Goal: Transaction & Acquisition: Purchase product/service

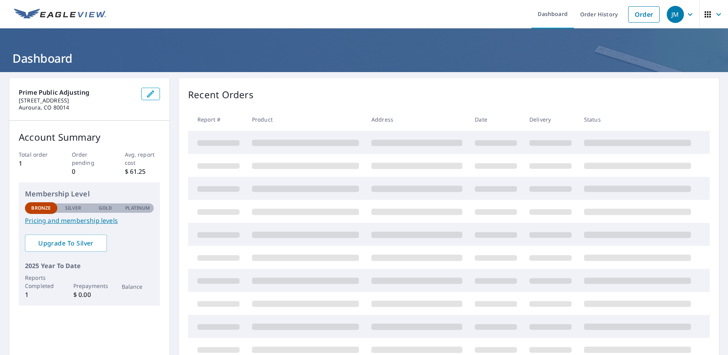
click at [136, 262] on p "2025 Year To Date" at bounding box center [89, 265] width 129 height 9
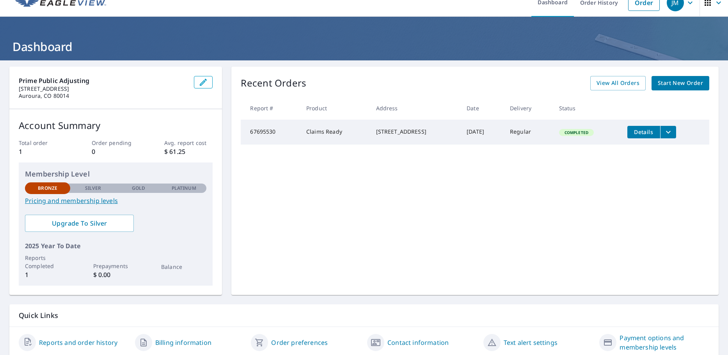
scroll to position [41, 0]
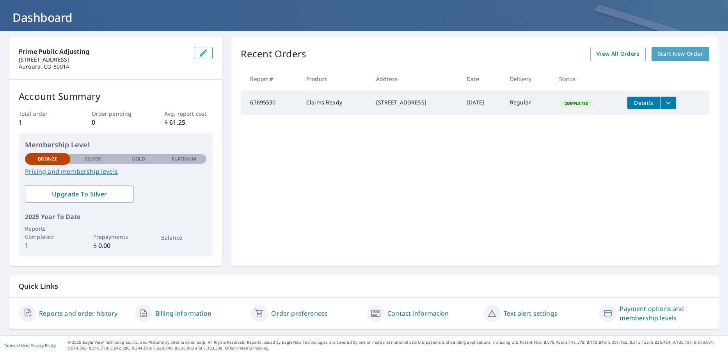
click at [678, 54] on span "Start New Order" at bounding box center [680, 54] width 45 height 10
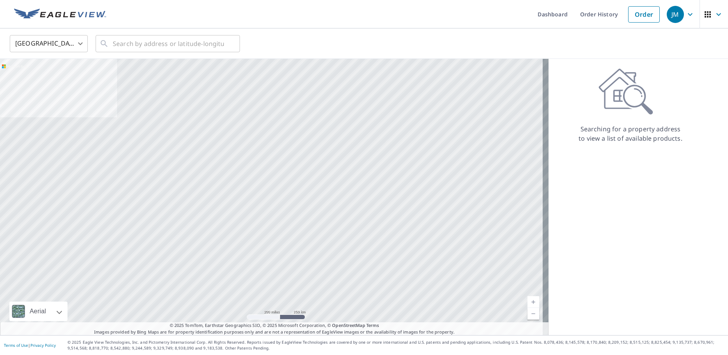
click at [372, 157] on div at bounding box center [274, 197] width 548 height 277
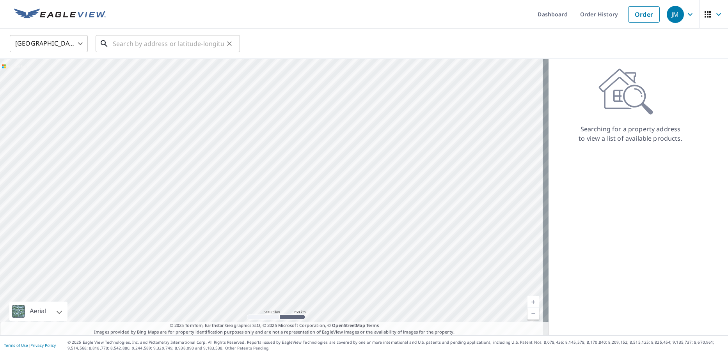
click at [158, 48] on input "text" at bounding box center [168, 44] width 111 height 22
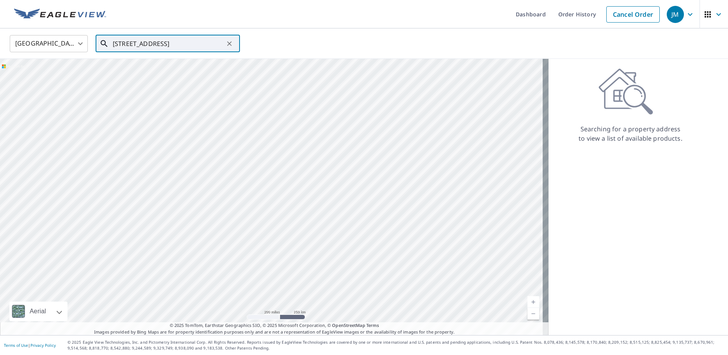
click at [139, 46] on input "[STREET_ADDRESS]" at bounding box center [168, 44] width 111 height 22
click at [154, 73] on p "[GEOGRAPHIC_DATA]" at bounding box center [172, 75] width 122 height 8
type input "[STREET_ADDRESS]"
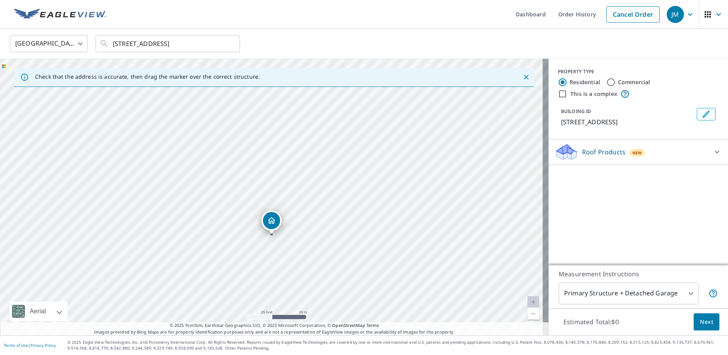
drag, startPoint x: 301, startPoint y: 211, endPoint x: 284, endPoint y: 147, distance: 65.9
click at [284, 147] on div "[STREET_ADDRESS]" at bounding box center [274, 197] width 548 height 277
drag, startPoint x: 310, startPoint y: 228, endPoint x: 313, endPoint y: 206, distance: 21.6
click at [313, 206] on div "[STREET_ADDRESS]" at bounding box center [274, 197] width 548 height 277
click at [664, 153] on div "Roof Products New" at bounding box center [631, 152] width 153 height 18
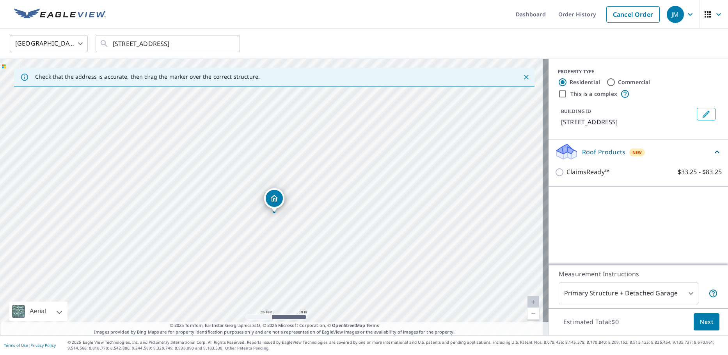
click at [647, 208] on div "PROPERTY TYPE Residential Commercial This is a complex BUILDING ID [STREET_ADDR…" at bounding box center [637, 162] width 179 height 206
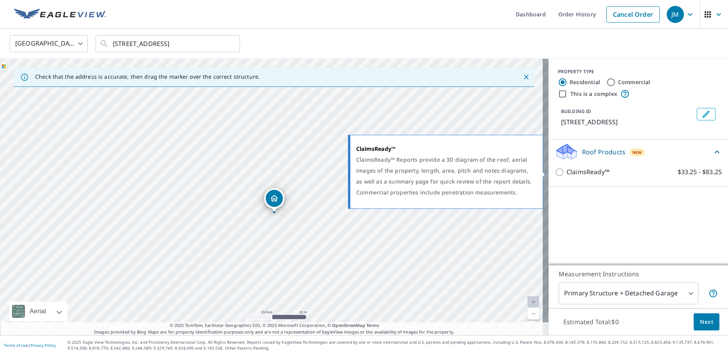
click at [573, 174] on p "ClaimsReady™" at bounding box center [587, 172] width 43 height 10
click at [566, 174] on input "ClaimsReady™ $33.25 - $83.25" at bounding box center [561, 172] width 12 height 9
checkbox input "true"
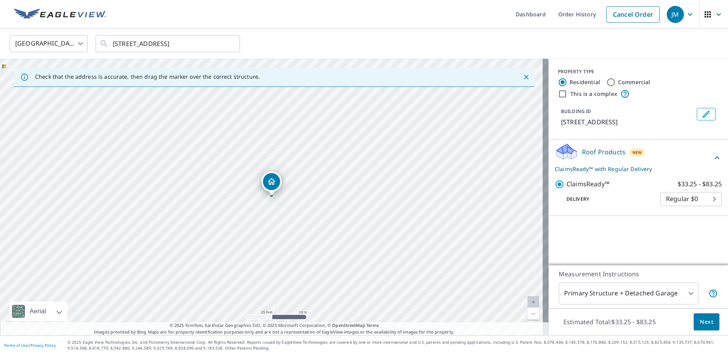
click at [603, 232] on div "PROPERTY TYPE Residential Commercial This is a complex BUILDING ID [STREET_ADDR…" at bounding box center [637, 162] width 179 height 206
click at [606, 82] on input "Commercial" at bounding box center [610, 82] width 9 height 9
radio input "true"
type input "4"
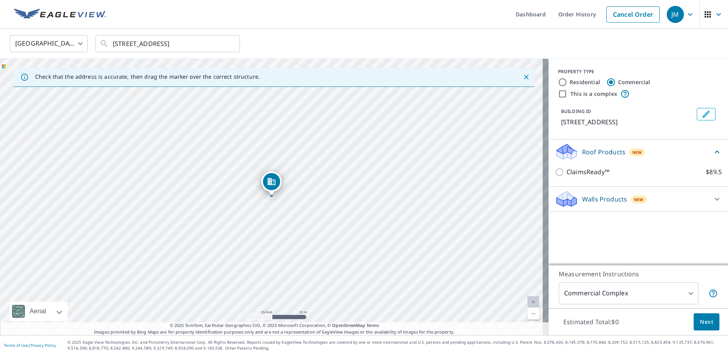
click at [635, 204] on div "New" at bounding box center [639, 200] width 16 height 8
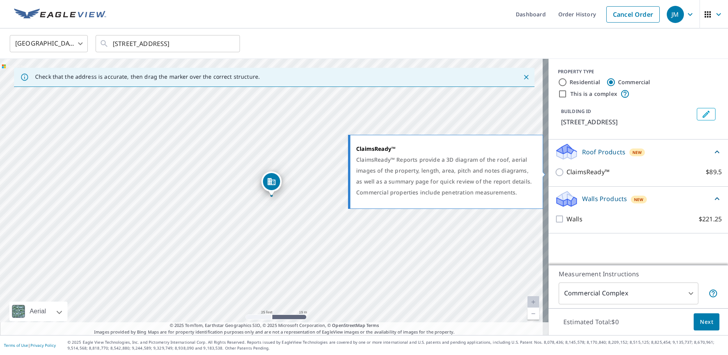
click at [555, 172] on input "ClaimsReady™ $89.5" at bounding box center [561, 172] width 12 height 9
checkbox input "true"
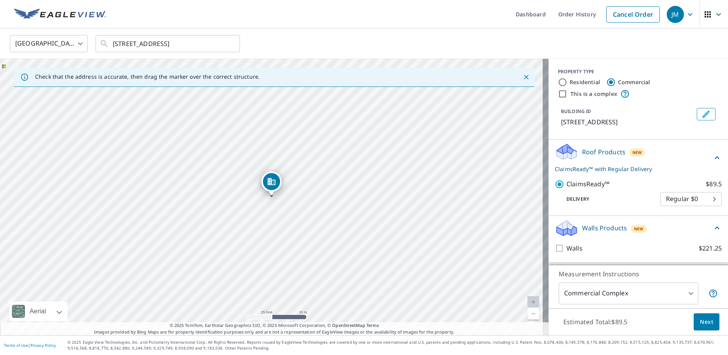
click at [569, 83] on label "Residential" at bounding box center [584, 82] width 30 height 8
click at [567, 83] on input "Residential" at bounding box center [562, 82] width 9 height 9
radio input "true"
type input "1"
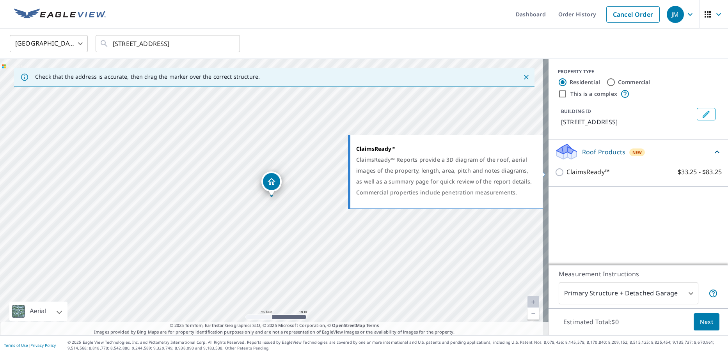
click at [555, 176] on input "ClaimsReady™ $33.25 - $83.25" at bounding box center [561, 172] width 12 height 9
checkbox input "true"
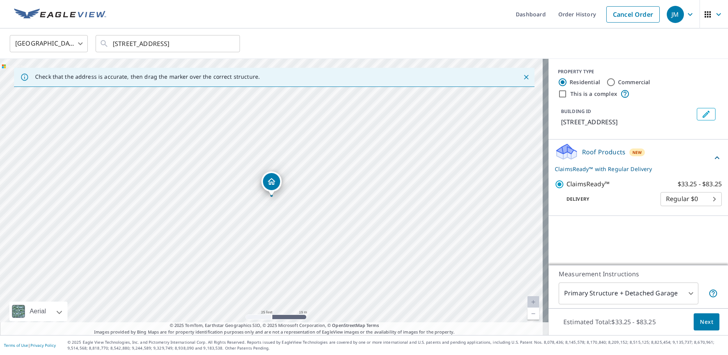
click at [604, 232] on div "PROPERTY TYPE Residential Commercial This is a complex BUILDING ID 770 Grenvill…" at bounding box center [637, 162] width 179 height 206
click at [684, 194] on body "JM JM Dashboard Order History Cancel Order JM United States US ​ 770 Grenville …" at bounding box center [364, 177] width 728 height 355
click at [602, 233] on div at bounding box center [364, 177] width 728 height 355
click at [667, 207] on body "JM JM Dashboard Order History Cancel Order JM United States US ​ 770 Grenville …" at bounding box center [364, 177] width 728 height 355
click at [631, 243] on div at bounding box center [364, 177] width 728 height 355
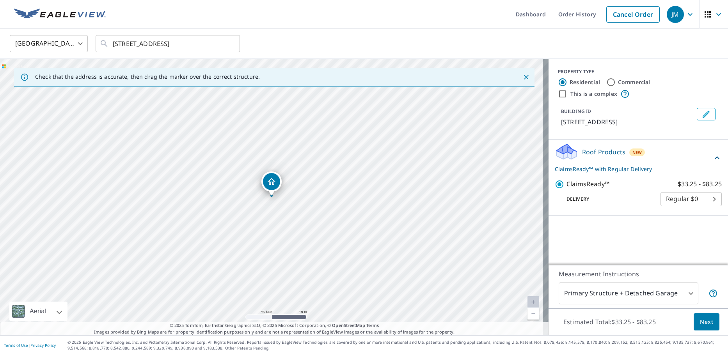
click at [624, 243] on div "PROPERTY TYPE Residential Commercial This is a complex BUILDING ID 770 Grenvill…" at bounding box center [637, 162] width 179 height 206
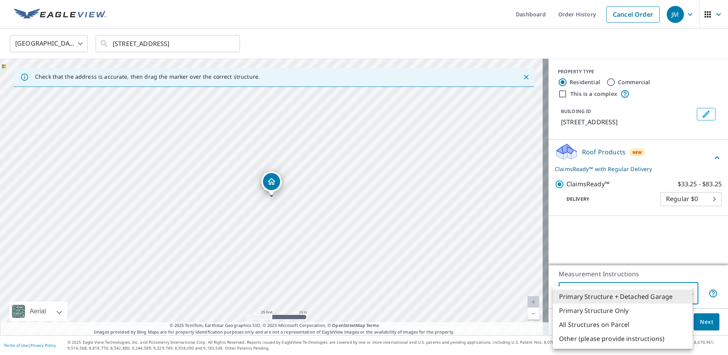
click at [666, 291] on body "JM JM Dashboard Order History Cancel Order JM United States US ​ 770 Grenville …" at bounding box center [364, 177] width 728 height 355
click at [642, 312] on li "Primary Structure Only" at bounding box center [623, 311] width 140 height 14
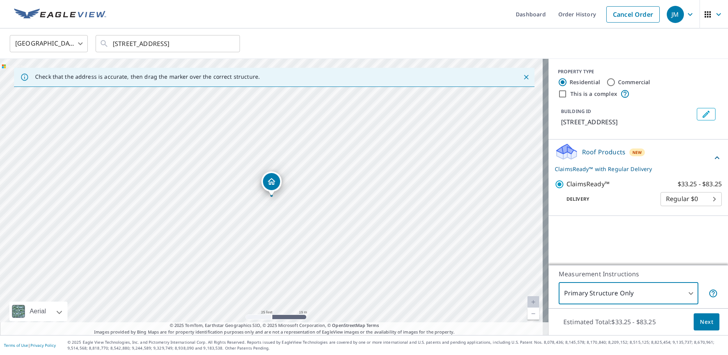
click at [626, 264] on div "PROPERTY TYPE Residential Commercial This is a complex BUILDING ID 770 Grenvill…" at bounding box center [637, 162] width 179 height 206
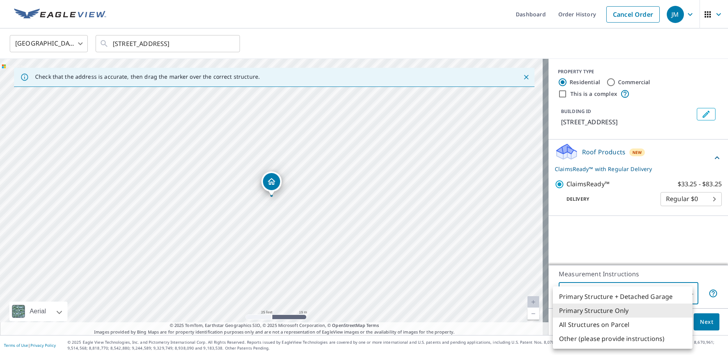
click at [625, 292] on body "JM JM Dashboard Order History Cancel Order JM United States US ​ 770 Grenville …" at bounding box center [364, 177] width 728 height 355
click at [617, 255] on div at bounding box center [364, 177] width 728 height 355
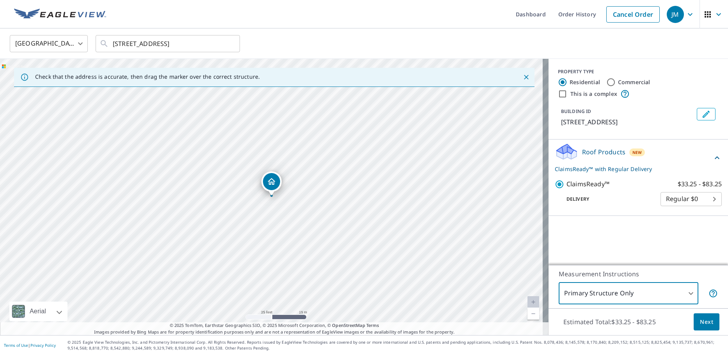
click at [612, 296] on body "JM JM Dashboard Order History Cancel Order JM United States US ​ 770 Grenville …" at bounding box center [364, 177] width 728 height 355
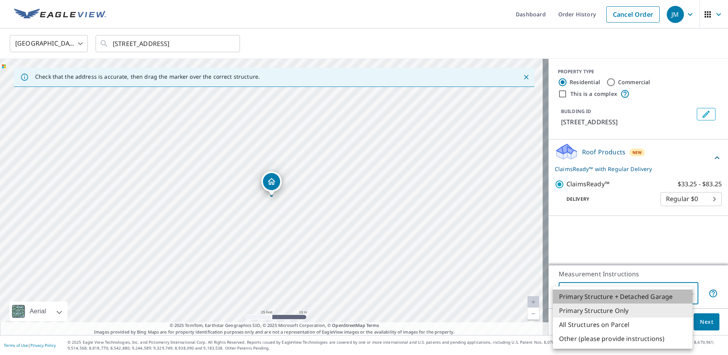
click at [605, 301] on li "Primary Structure + Detached Garage" at bounding box center [623, 297] width 140 height 14
type input "1"
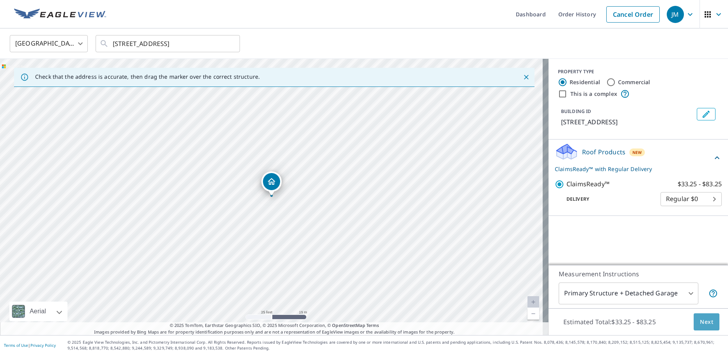
click at [694, 322] on button "Next" at bounding box center [707, 323] width 26 height 18
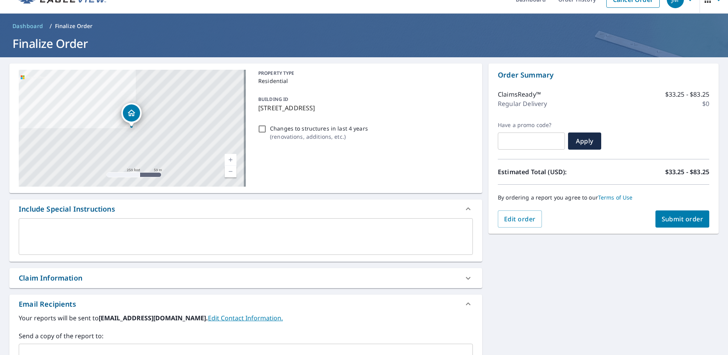
scroll to position [78, 0]
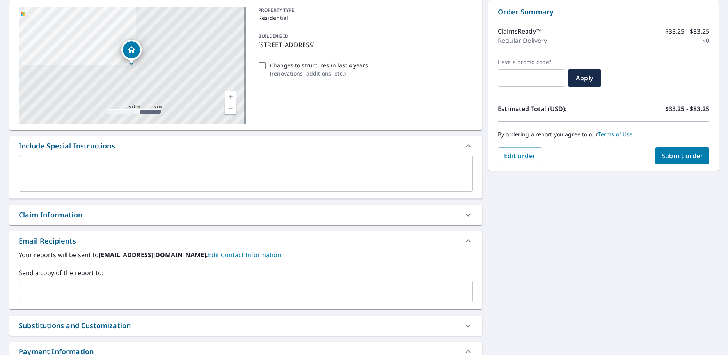
click at [115, 215] on div "Claim Information" at bounding box center [239, 215] width 440 height 11
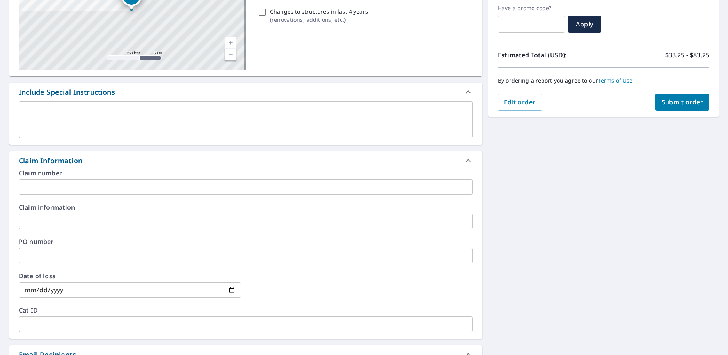
scroll to position [117, 0]
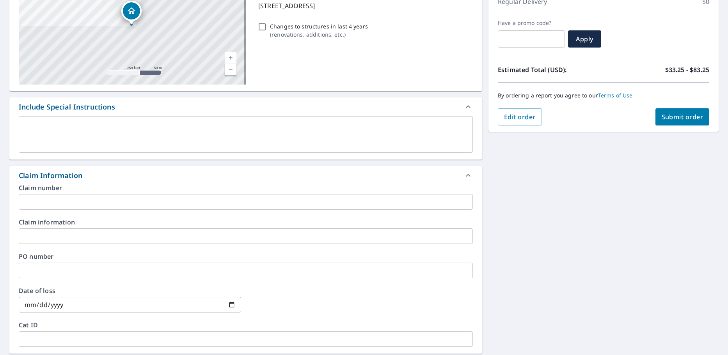
click at [98, 179] on div "Claim Information" at bounding box center [239, 175] width 440 height 11
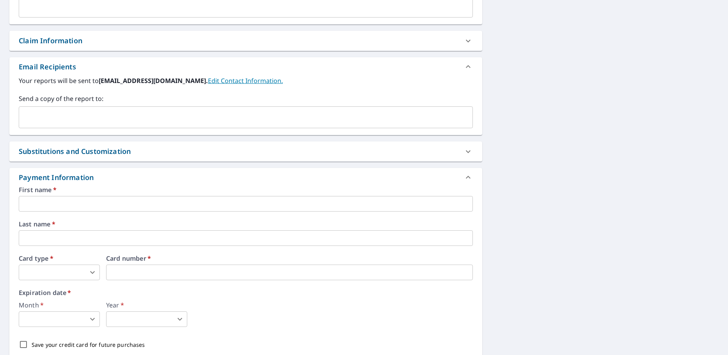
scroll to position [307, 0]
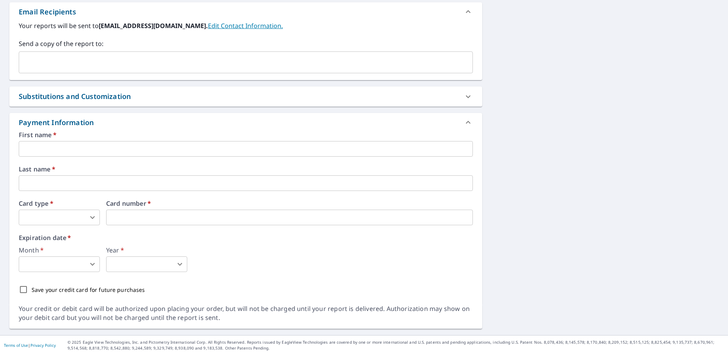
click at [149, 143] on input "text" at bounding box center [246, 149] width 454 height 16
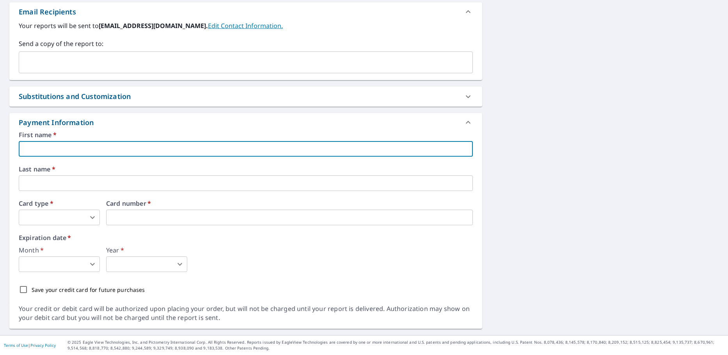
type input "Jorge"
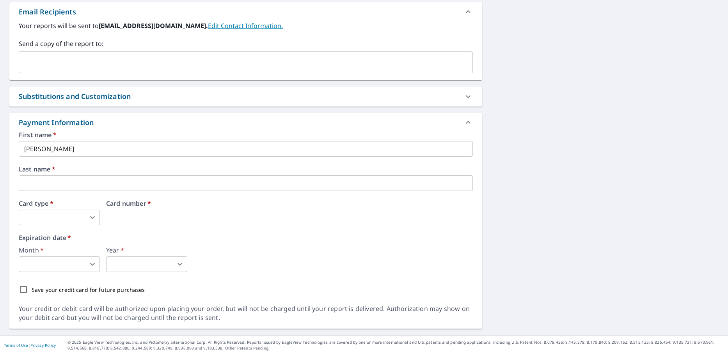
drag, startPoint x: 75, startPoint y: 192, endPoint x: 73, endPoint y: 196, distance: 4.8
click at [75, 193] on div "First name   * Jorge ​ Last name   * ​ Card type   * ​ 0 ​ Card number   * Expi…" at bounding box center [246, 215] width 454 height 166
click at [66, 183] on input "text" at bounding box center [246, 184] width 454 height 16
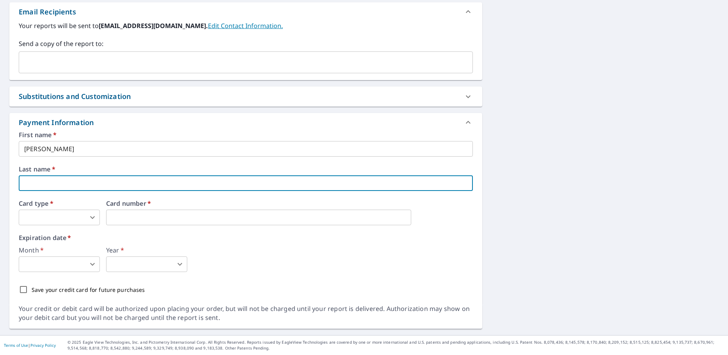
type input "Martinez"
click at [55, 218] on body "JM JM Dashboard Order History Cancel Order JM Dashboard / Finalize Order Finali…" at bounding box center [364, 177] width 728 height 355
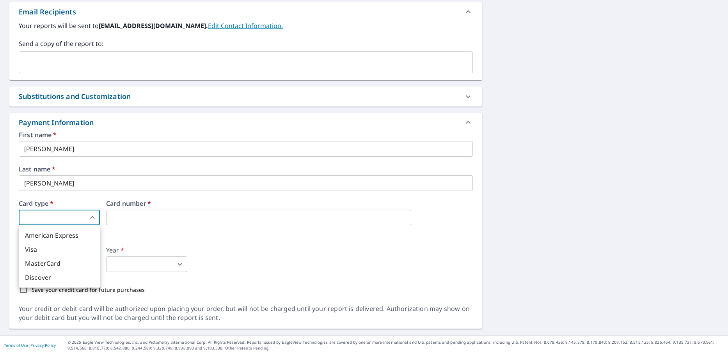
click at [59, 265] on li "MasterCard" at bounding box center [59, 264] width 81 height 14
type input "3"
click at [186, 223] on iframe at bounding box center [258, 218] width 305 height 16
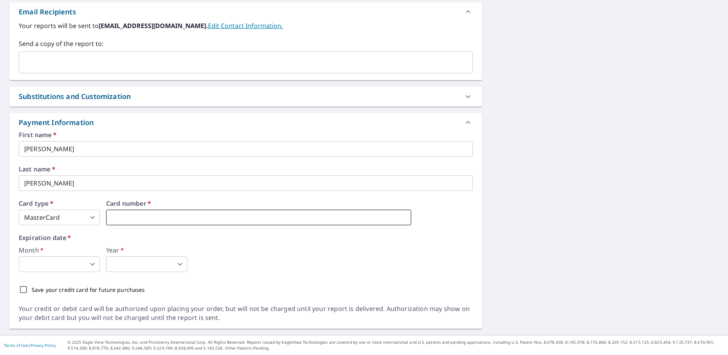
click at [186, 222] on iframe at bounding box center [258, 218] width 305 height 16
click at [66, 270] on body "JM JM Dashboard Order History Cancel Order JM Dashboard / Finalize Order Finali…" at bounding box center [364, 177] width 728 height 355
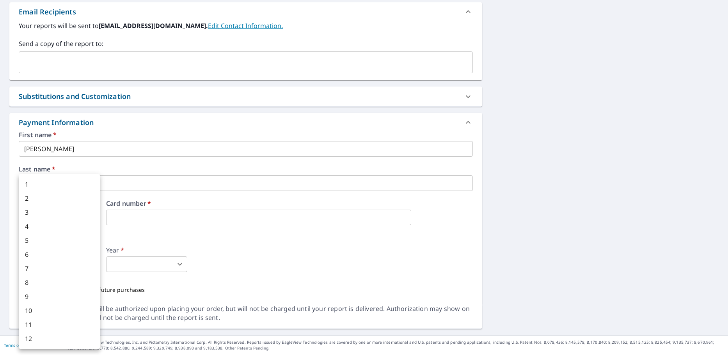
click at [330, 254] on div at bounding box center [364, 177] width 728 height 355
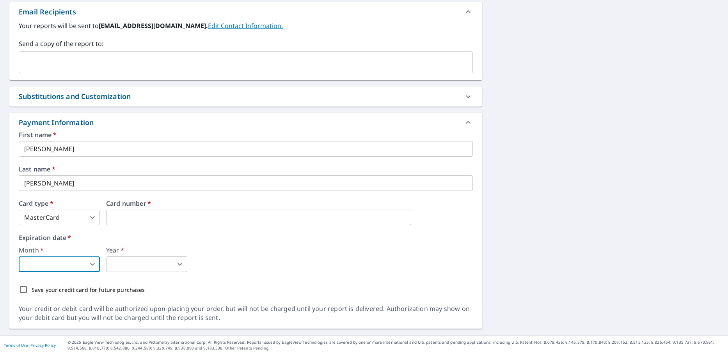
click at [606, 140] on div "770 Grenville Cir Erie, CO 80516 Aerial Road A standard road map Aerial A detai…" at bounding box center [364, 50] width 728 height 571
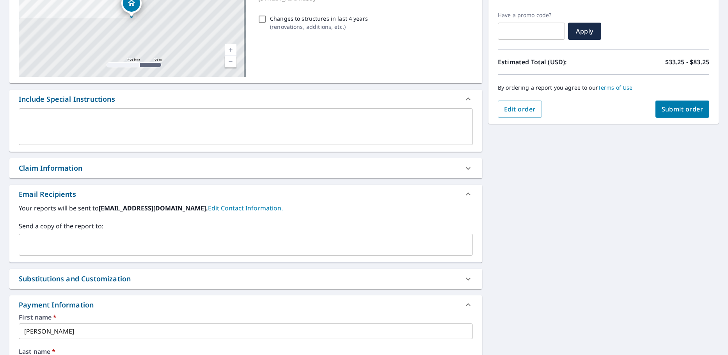
scroll to position [34, 0]
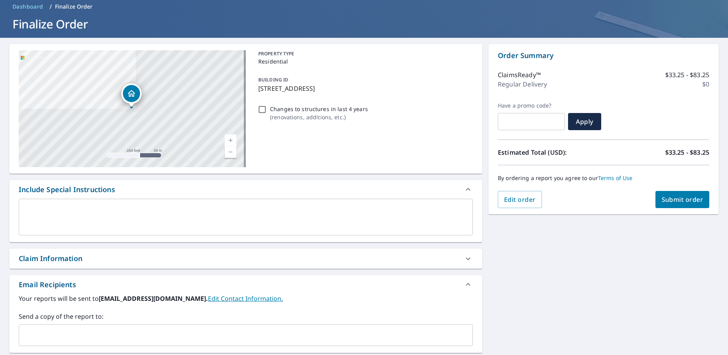
click at [458, 130] on div "PROPERTY TYPE Residential BUILDING ID 770 Grenville Cir, Erie, CO, 80516 Change…" at bounding box center [364, 108] width 218 height 117
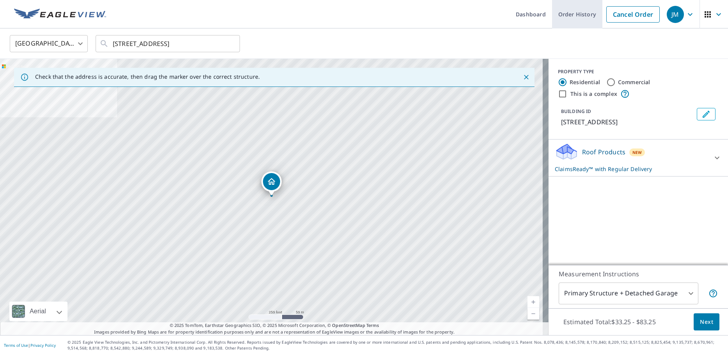
click at [564, 16] on link "Order History" at bounding box center [577, 14] width 50 height 28
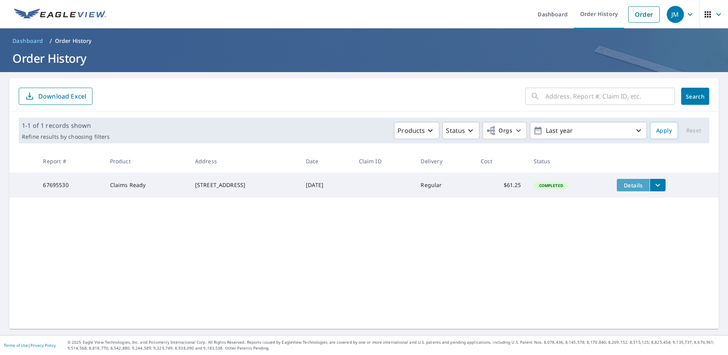
click at [648, 186] on button "Details" at bounding box center [633, 185] width 33 height 12
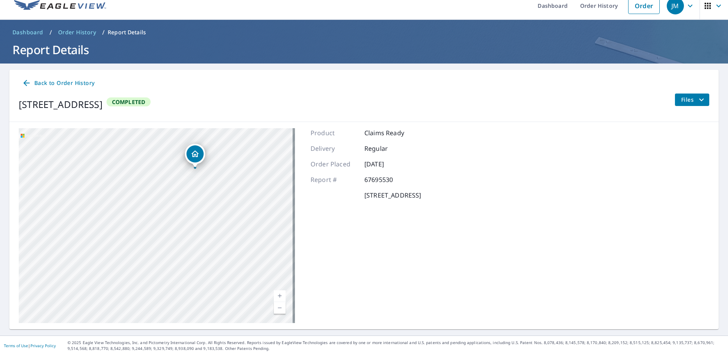
scroll to position [9, 0]
